Goal: Check status: Check status

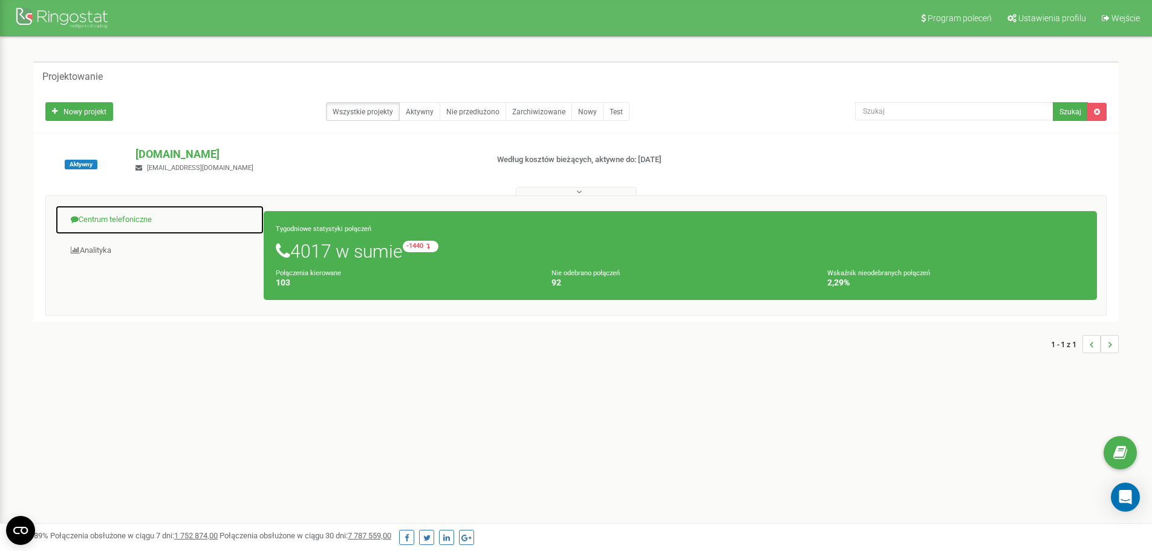
click at [139, 221] on font "Centrum telefoniczne" at bounding box center [115, 219] width 73 height 9
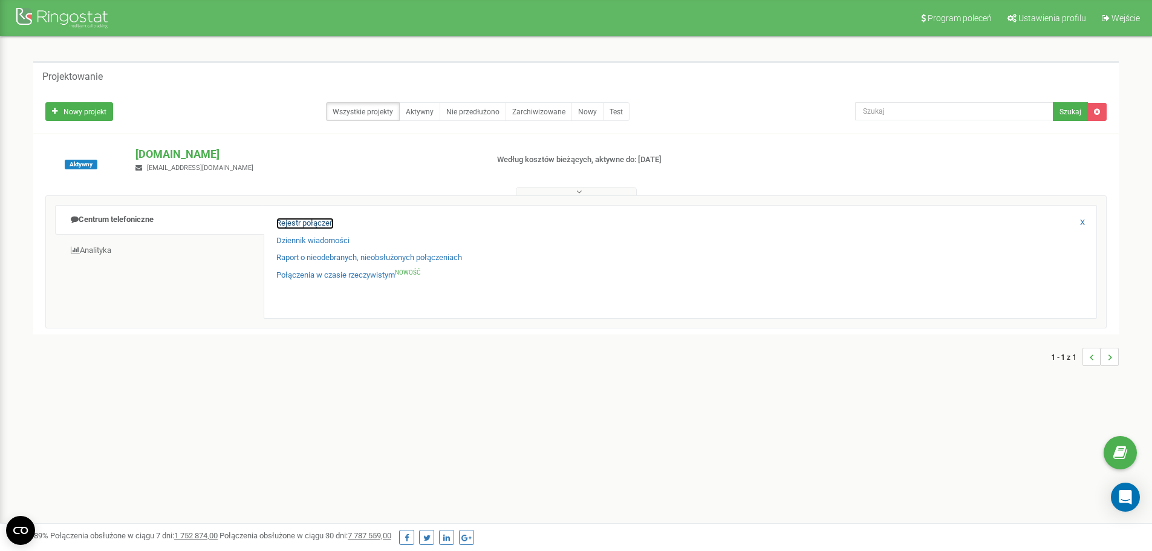
click at [316, 220] on font "Rejestr połączeń" at bounding box center [304, 222] width 57 height 9
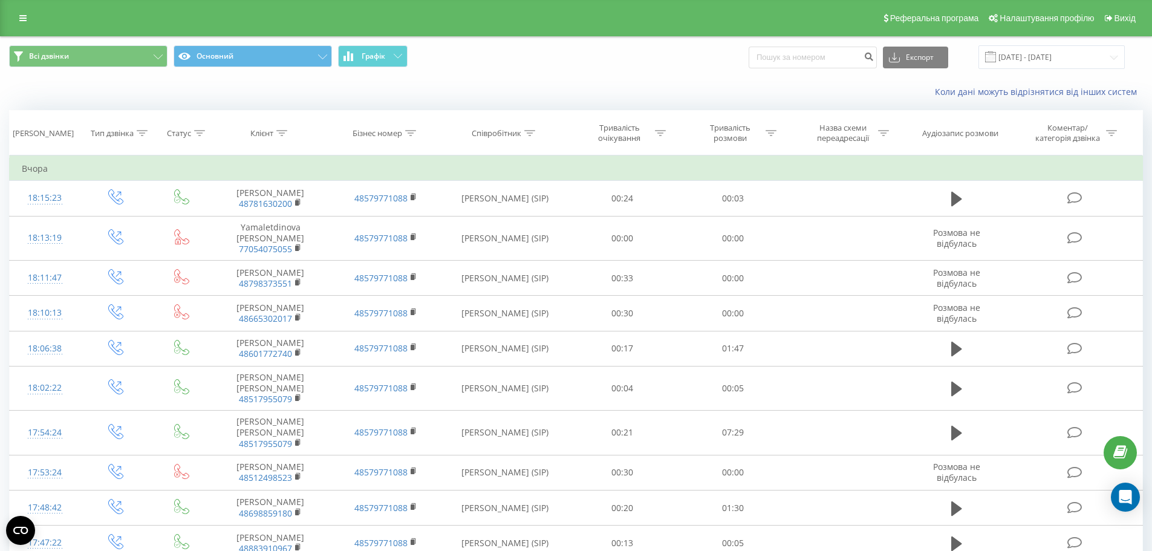
click at [996, 57] on span at bounding box center [990, 56] width 11 height 11
click at [1097, 56] on input "[DATE] - [DATE]" at bounding box center [1051, 57] width 146 height 24
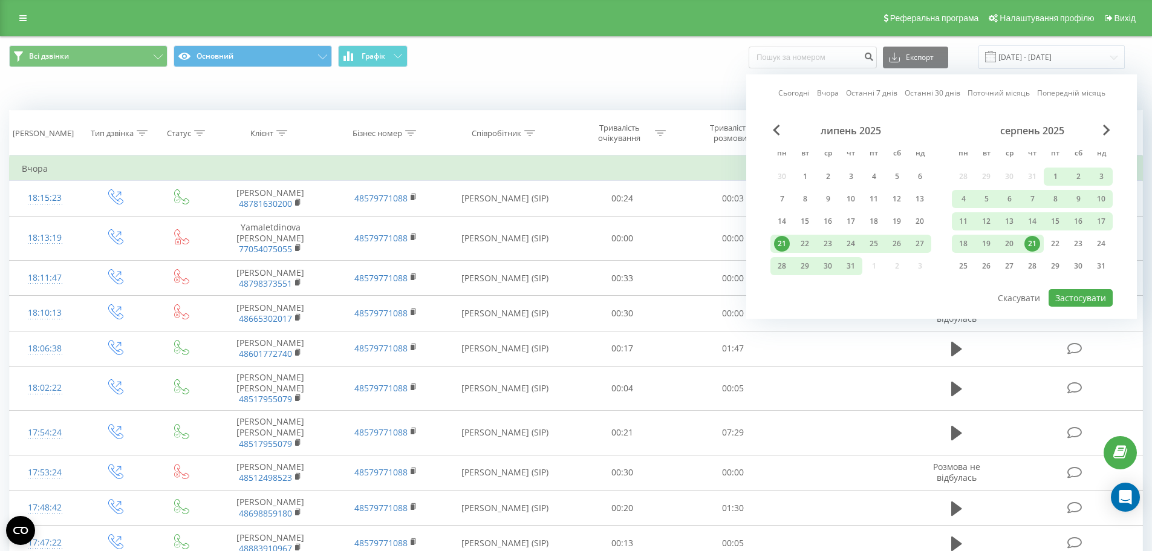
click at [1037, 252] on div "21" at bounding box center [1032, 244] width 23 height 18
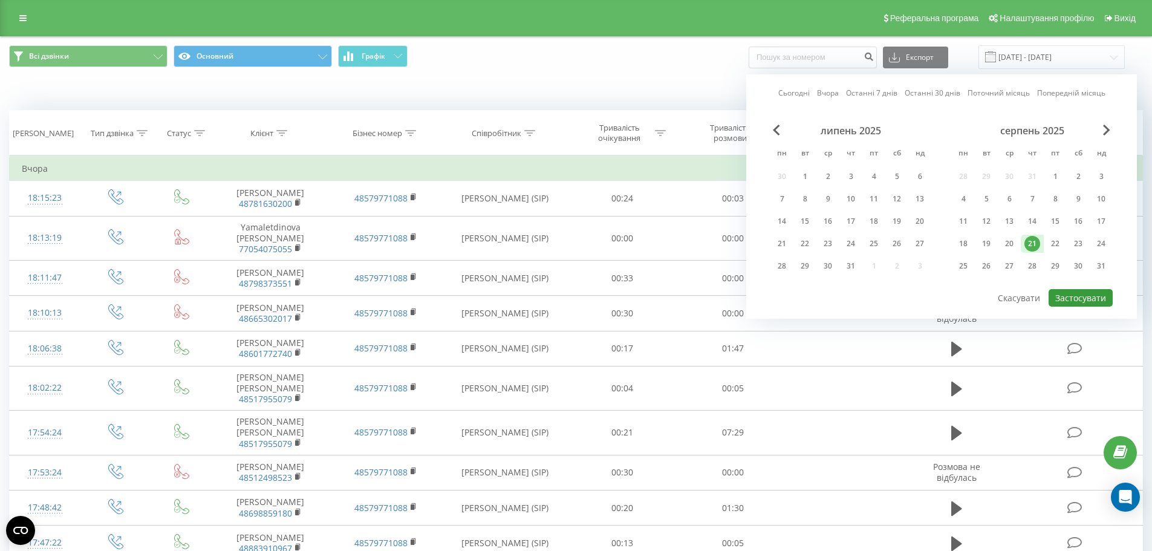
click at [1091, 294] on button "Застосувати" at bounding box center [1081, 298] width 64 height 18
type input "21.08.2025 - 21.08.2025"
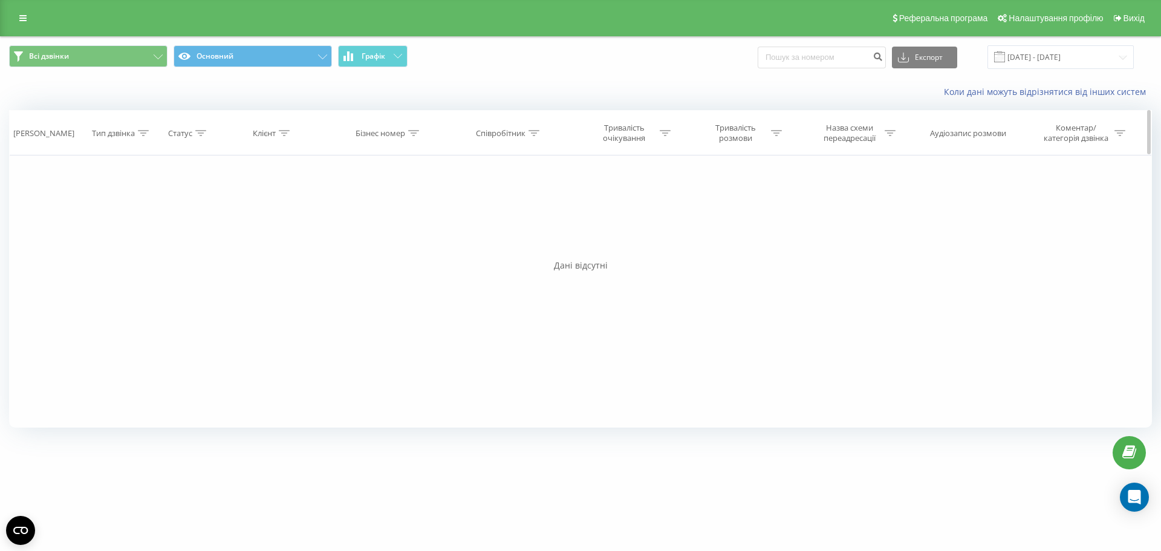
click at [775, 132] on icon at bounding box center [776, 133] width 11 height 6
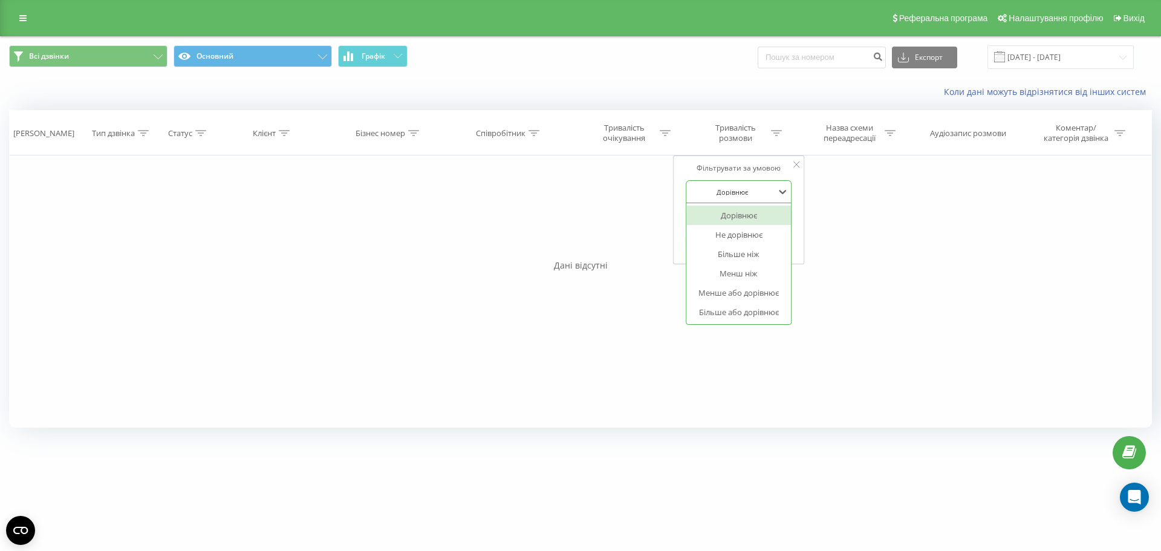
click at [750, 190] on div at bounding box center [732, 191] width 86 height 11
click at [739, 311] on div "Більше або дорівнює" at bounding box center [738, 311] width 105 height 19
click at [732, 209] on form "option Більше або дорівнює, selected. Більше або дорівнює Скасувати OK" at bounding box center [739, 218] width 106 height 77
click at [727, 225] on input "text" at bounding box center [739, 219] width 106 height 21
type input "00:20"
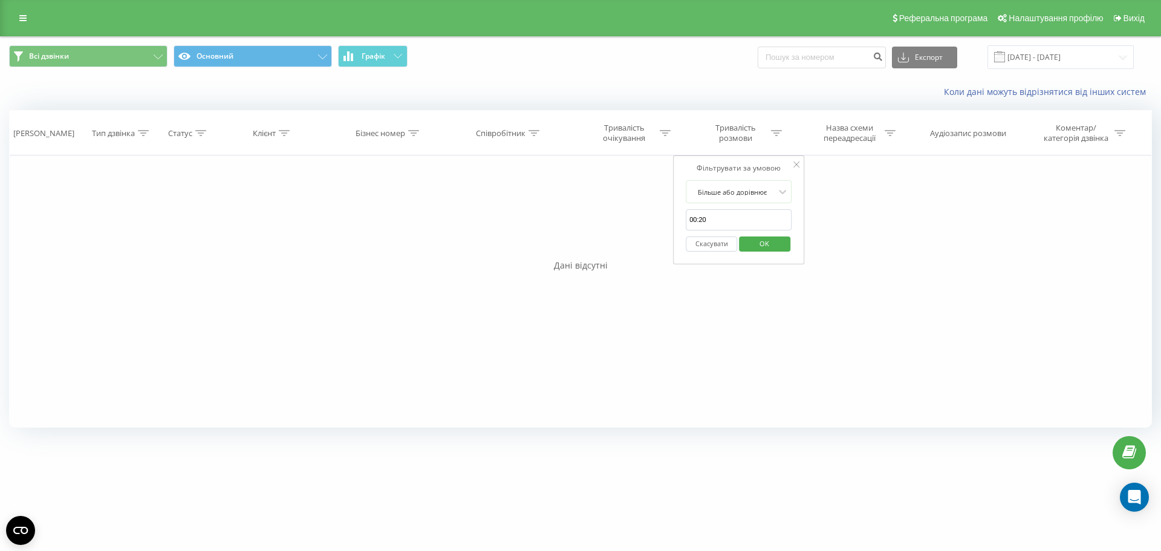
click at [770, 242] on span "OK" at bounding box center [764, 243] width 34 height 19
